Goal: Transaction & Acquisition: Purchase product/service

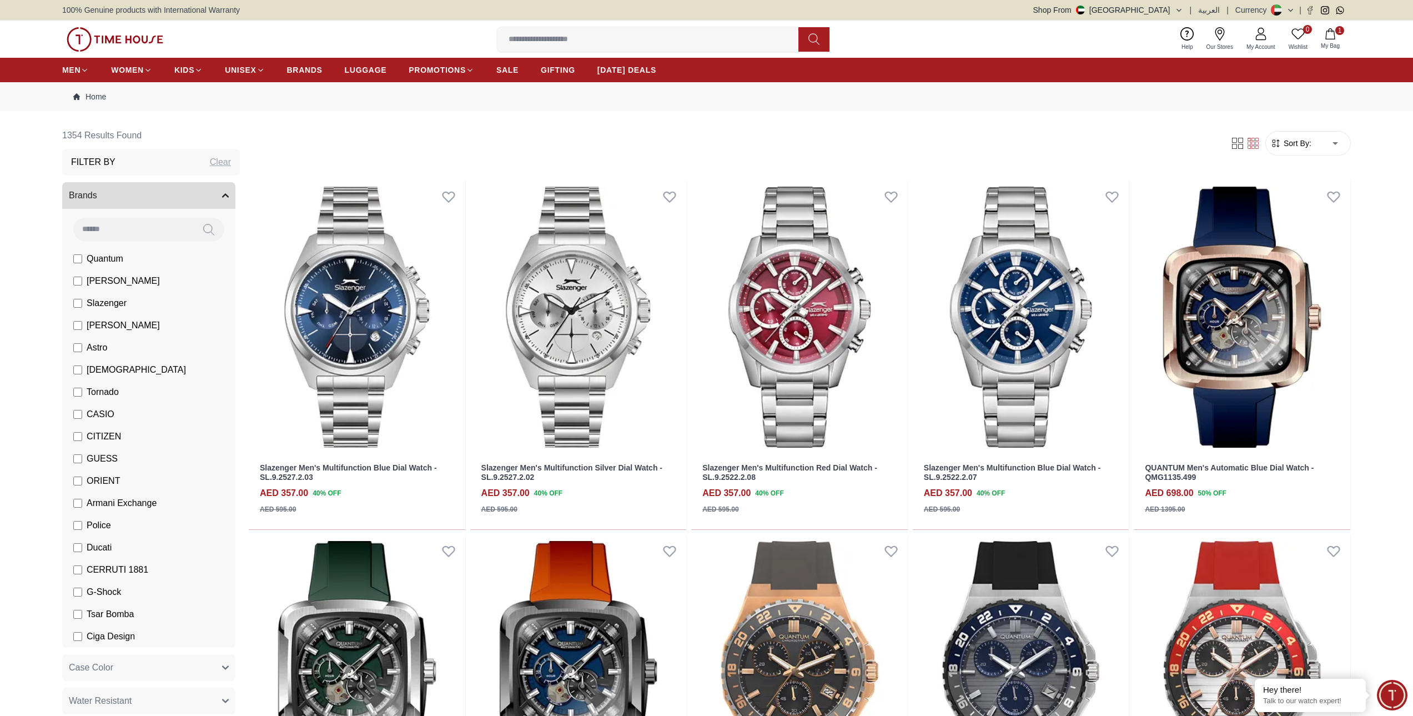
click at [1328, 35] on icon "button" at bounding box center [1330, 33] width 11 height 11
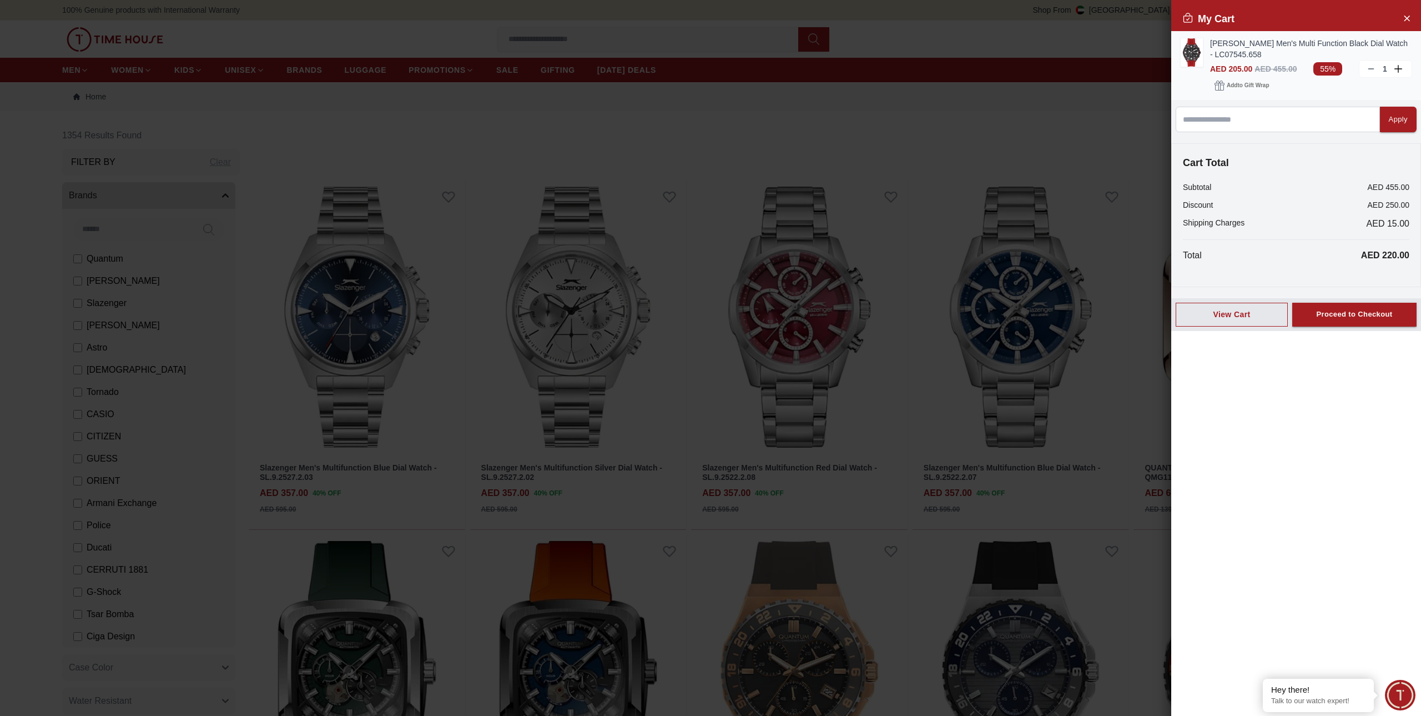
click at [1194, 54] on img at bounding box center [1192, 52] width 22 height 28
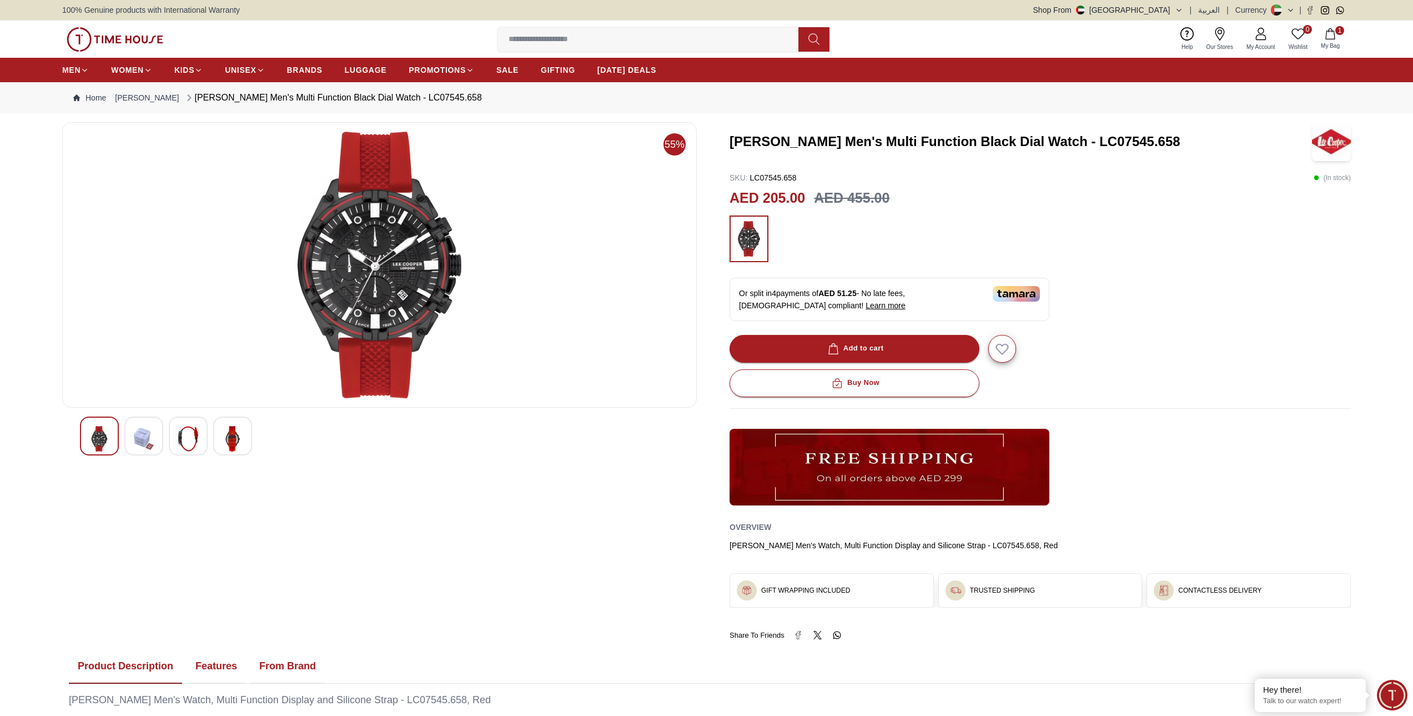
click at [403, 274] on img at bounding box center [380, 265] width 616 height 266
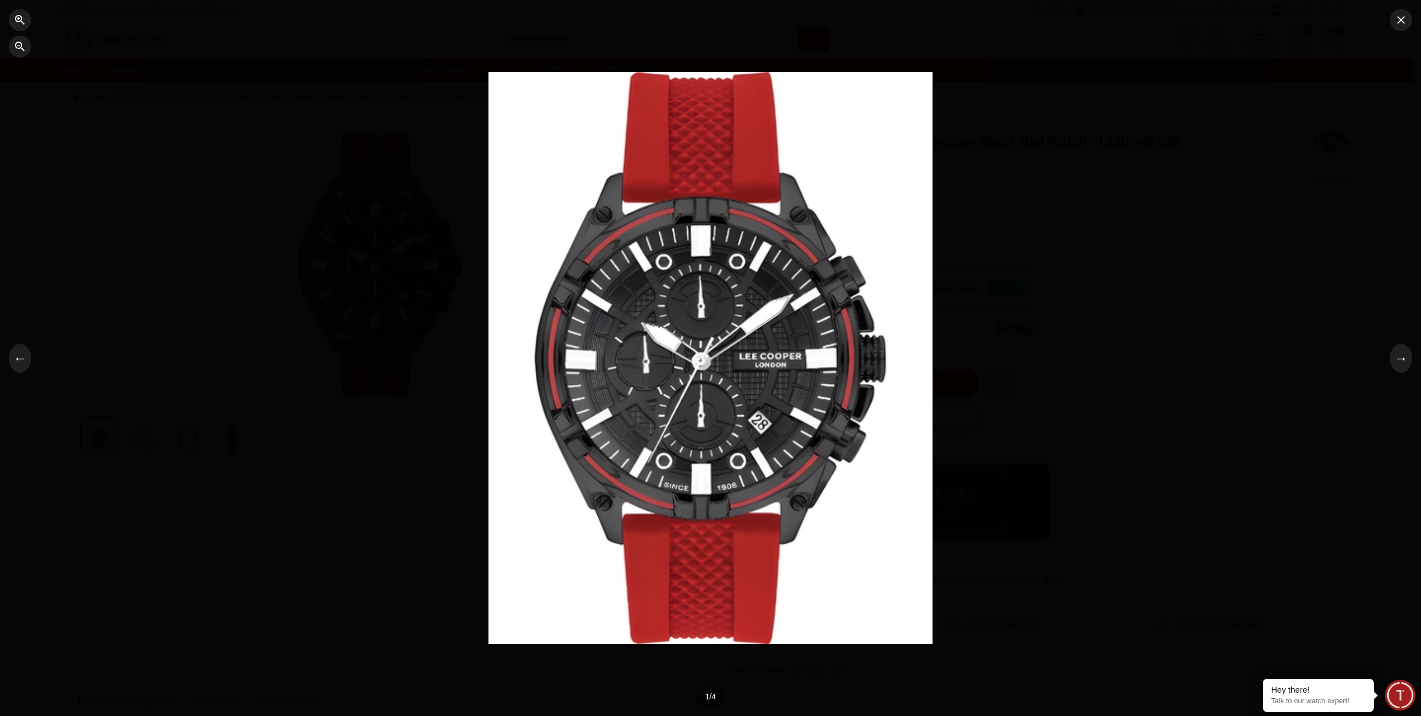
drag, startPoint x: 681, startPoint y: 333, endPoint x: 676, endPoint y: 289, distance: 44.1
click at [676, 289] on div at bounding box center [711, 357] width 444 height 571
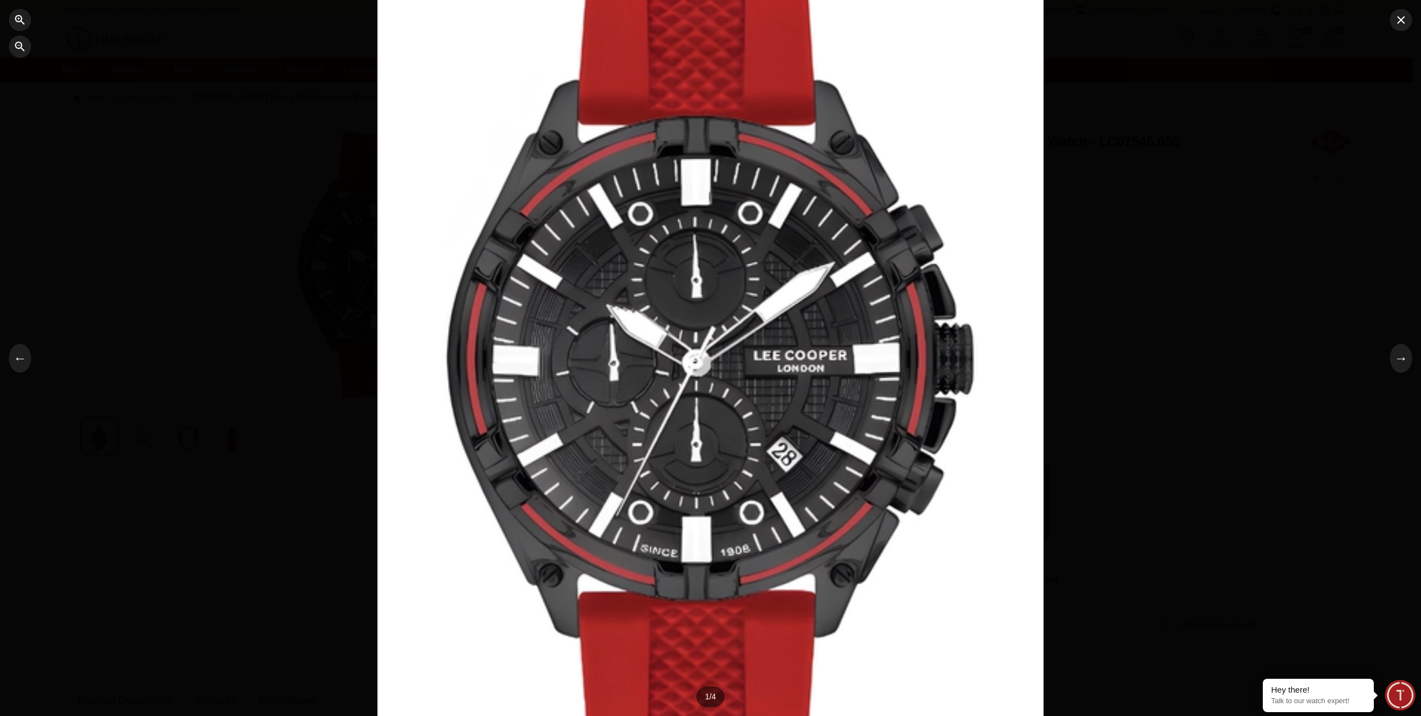
click at [676, 296] on div at bounding box center [711, 357] width 666 height 857
click at [710, 335] on div at bounding box center [711, 357] width 666 height 857
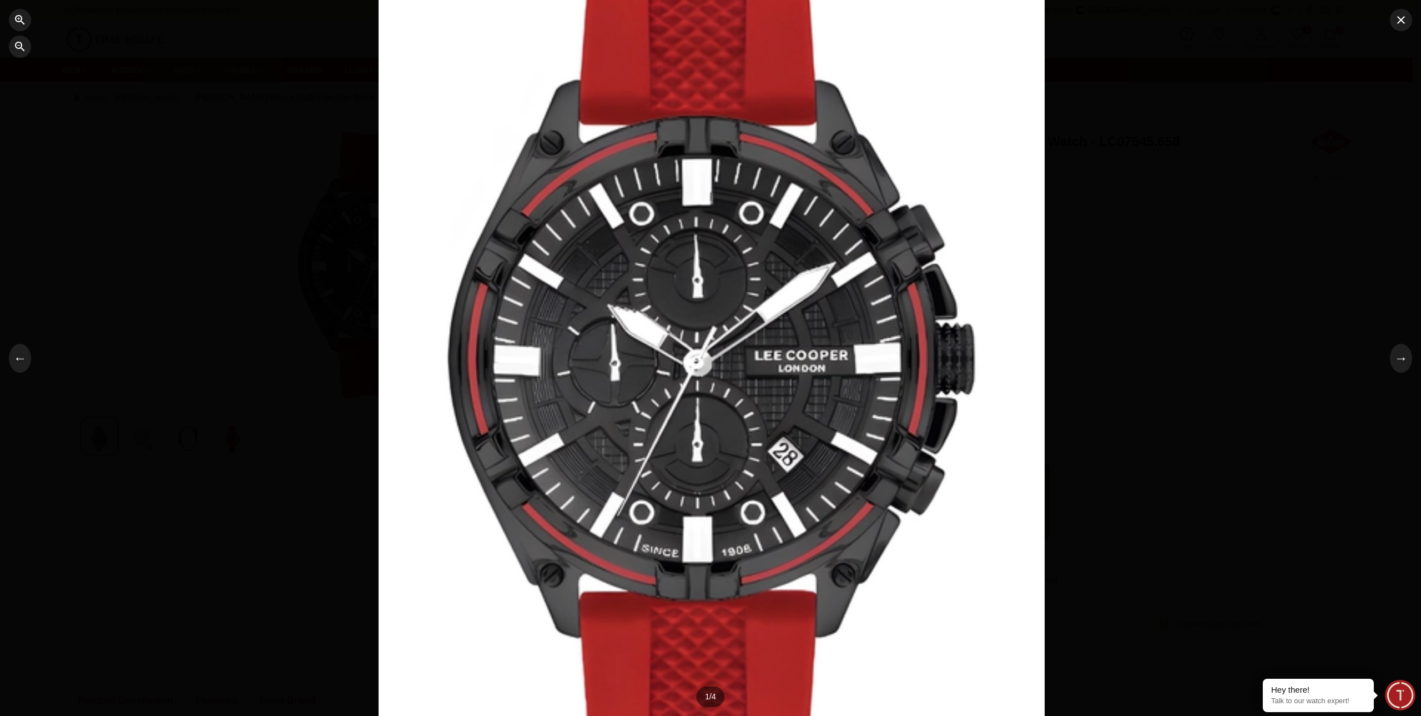
click at [1073, 424] on div at bounding box center [710, 358] width 1421 height 716
click at [950, 450] on div at bounding box center [712, 357] width 666 height 857
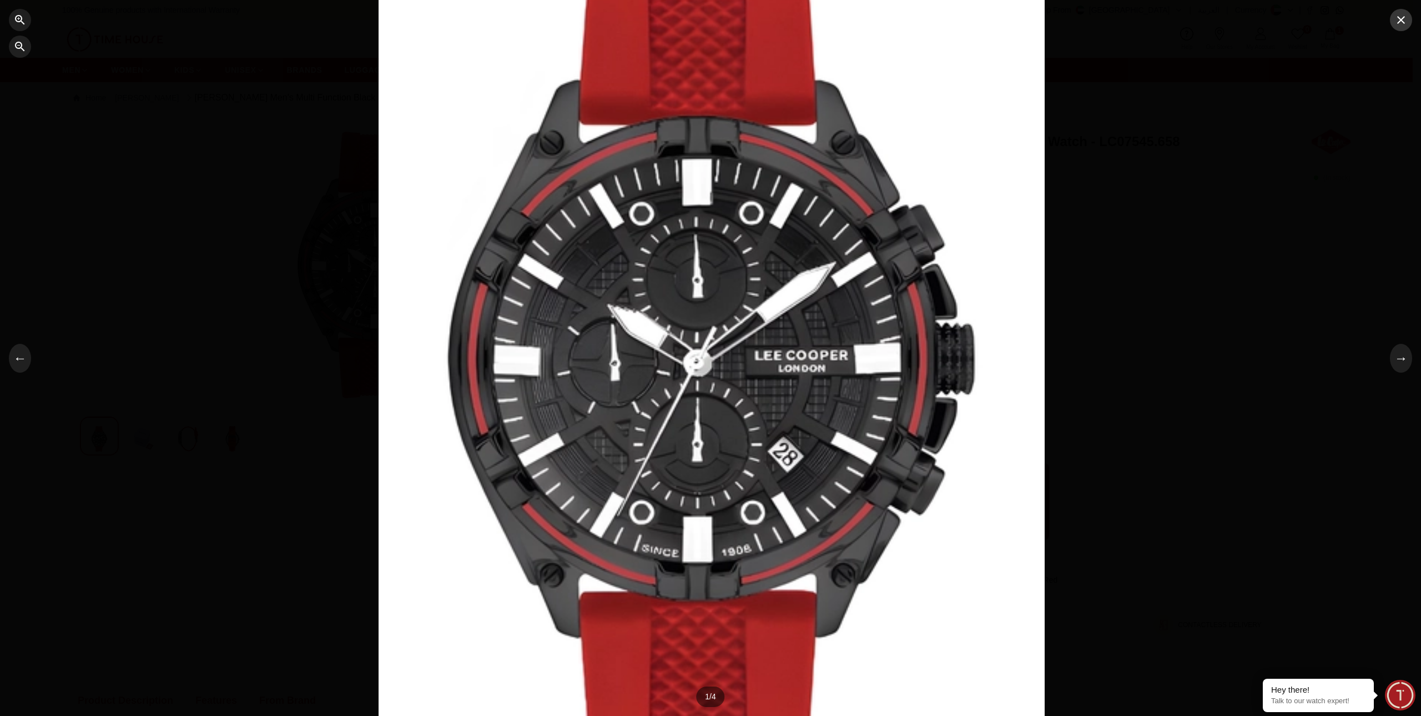
click at [1396, 26] on icon "button" at bounding box center [1401, 19] width 13 height 13
